Goal: Navigation & Orientation: Find specific page/section

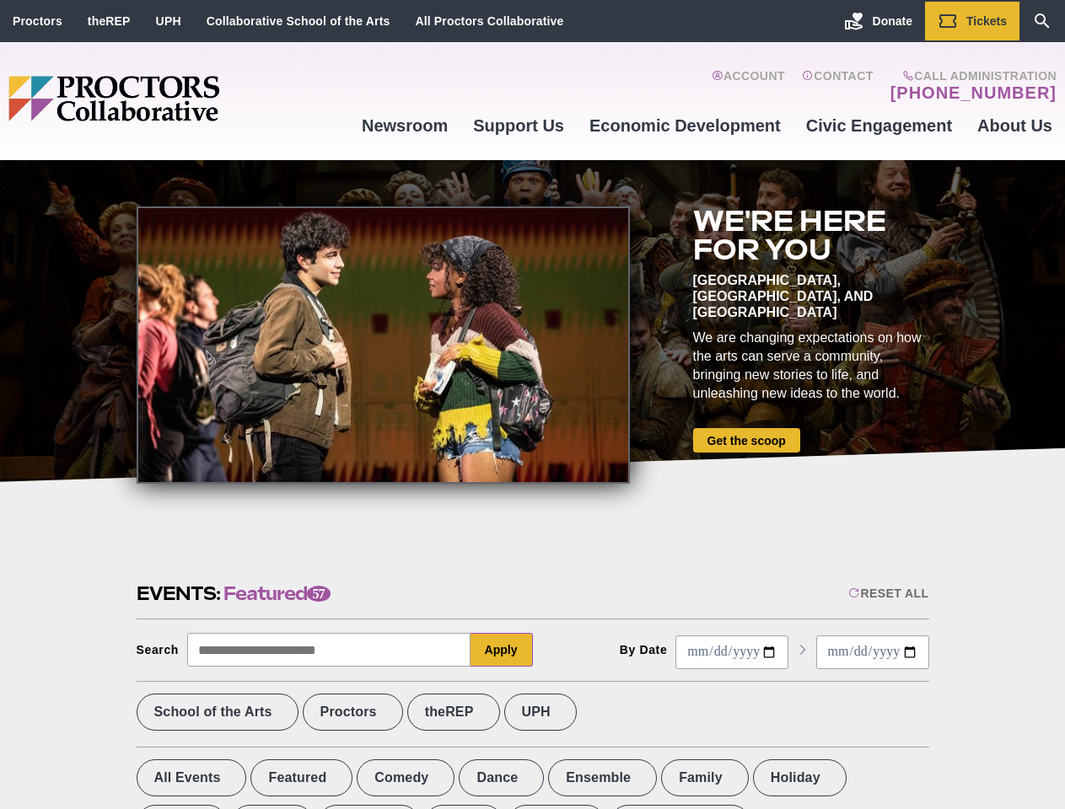
click at [532, 405] on div at bounding box center [383, 345] width 493 height 277
click at [887, 594] on div "Reset All" at bounding box center [888, 593] width 80 height 13
click at [502, 650] on button "Apply" at bounding box center [501, 650] width 62 height 34
